Goal: Navigation & Orientation: Find specific page/section

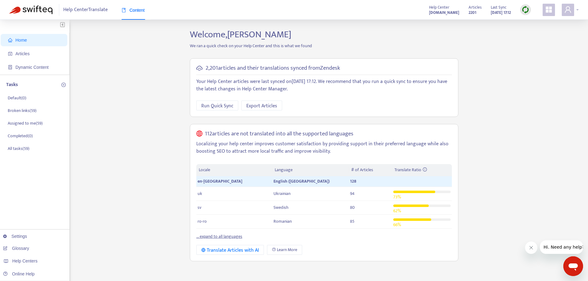
click at [569, 11] on icon "user" at bounding box center [568, 9] width 6 height 6
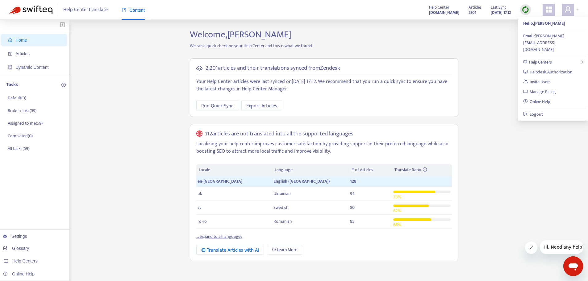
click at [551, 12] on icon "appstore" at bounding box center [549, 9] width 6 height 6
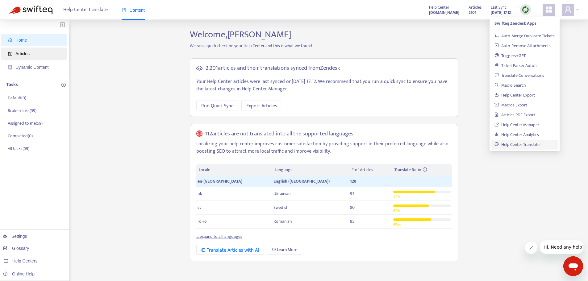
click at [32, 56] on span "Articles" at bounding box center [35, 54] width 54 height 12
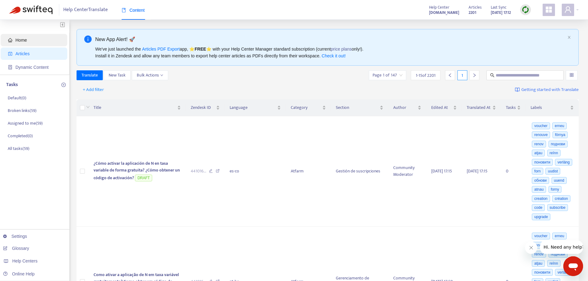
click at [29, 43] on span "Home" at bounding box center [35, 40] width 54 height 12
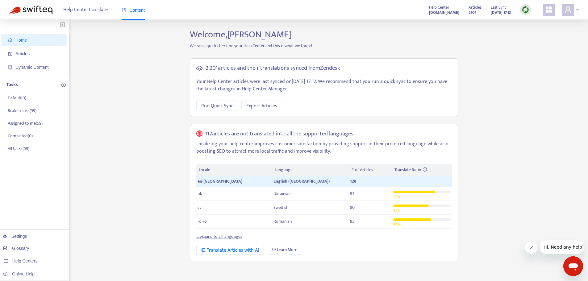
click at [575, 13] on div at bounding box center [570, 10] width 17 height 12
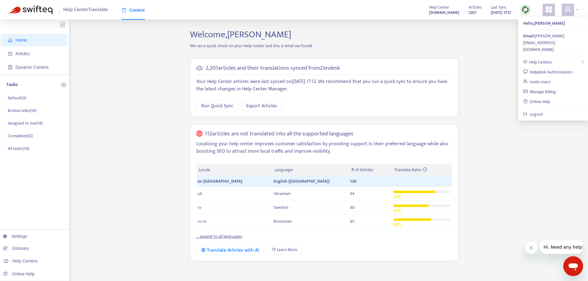
click at [572, 12] on span at bounding box center [568, 10] width 12 height 12
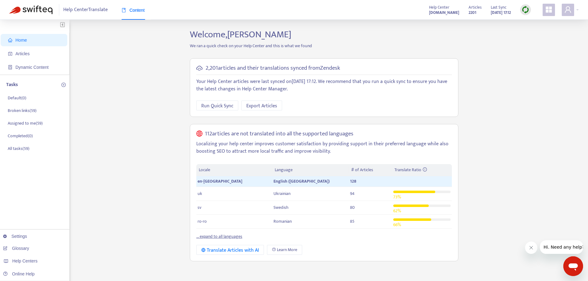
click at [546, 8] on icon "appstore" at bounding box center [549, 9] width 6 height 6
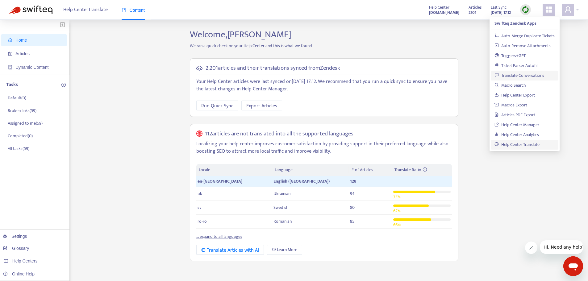
click at [522, 75] on link "Translate Conversations" at bounding box center [519, 75] width 50 height 7
click at [521, 143] on link "Help Center Translate" at bounding box center [516, 144] width 45 height 7
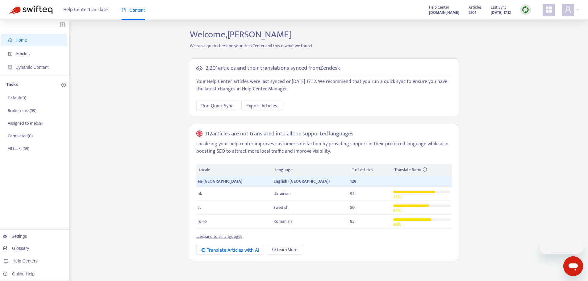
click at [520, 12] on div at bounding box center [525, 10] width 11 height 12
click at [521, 12] on img at bounding box center [525, 10] width 8 height 8
click at [535, 33] on link "Full Sync" at bounding box center [536, 32] width 22 height 7
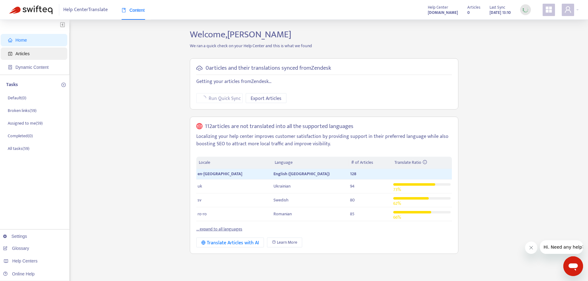
click at [29, 52] on span "Articles" at bounding box center [22, 53] width 14 height 5
